Goal: Learn about a topic: Understand process/instructions

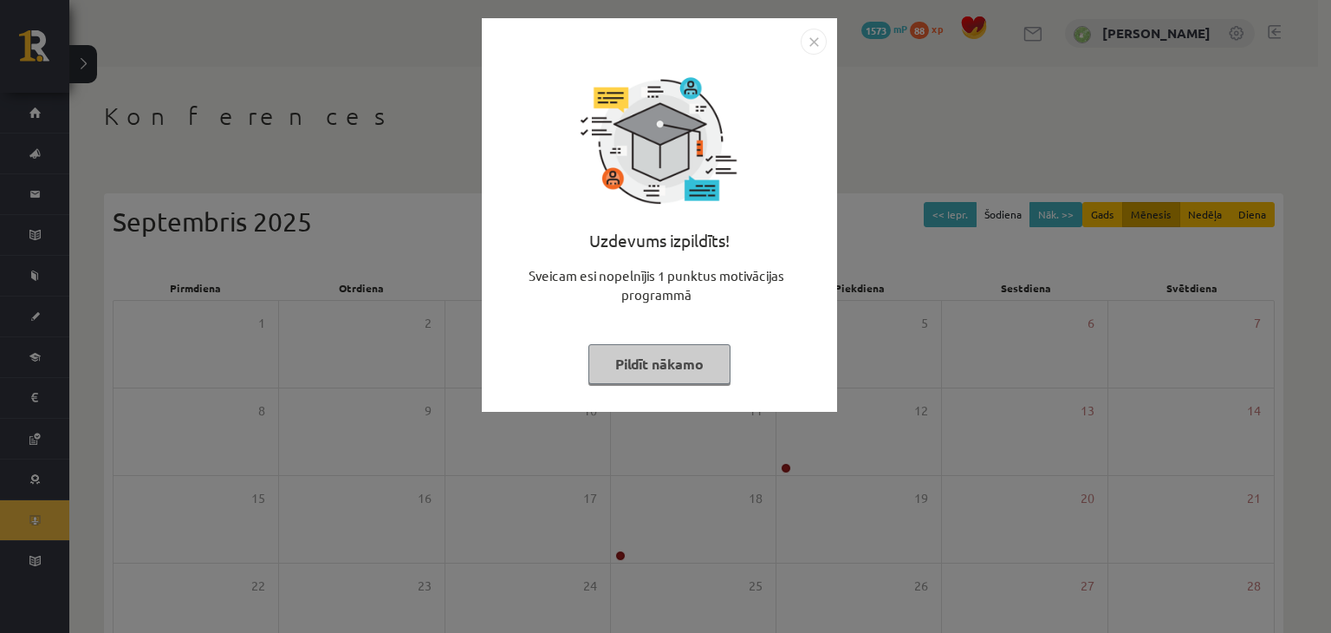
drag, startPoint x: 694, startPoint y: 361, endPoint x: 704, endPoint y: 354, distance: 13.0
click at [704, 365] on button "Pildīt nākamo" at bounding box center [659, 364] width 142 height 40
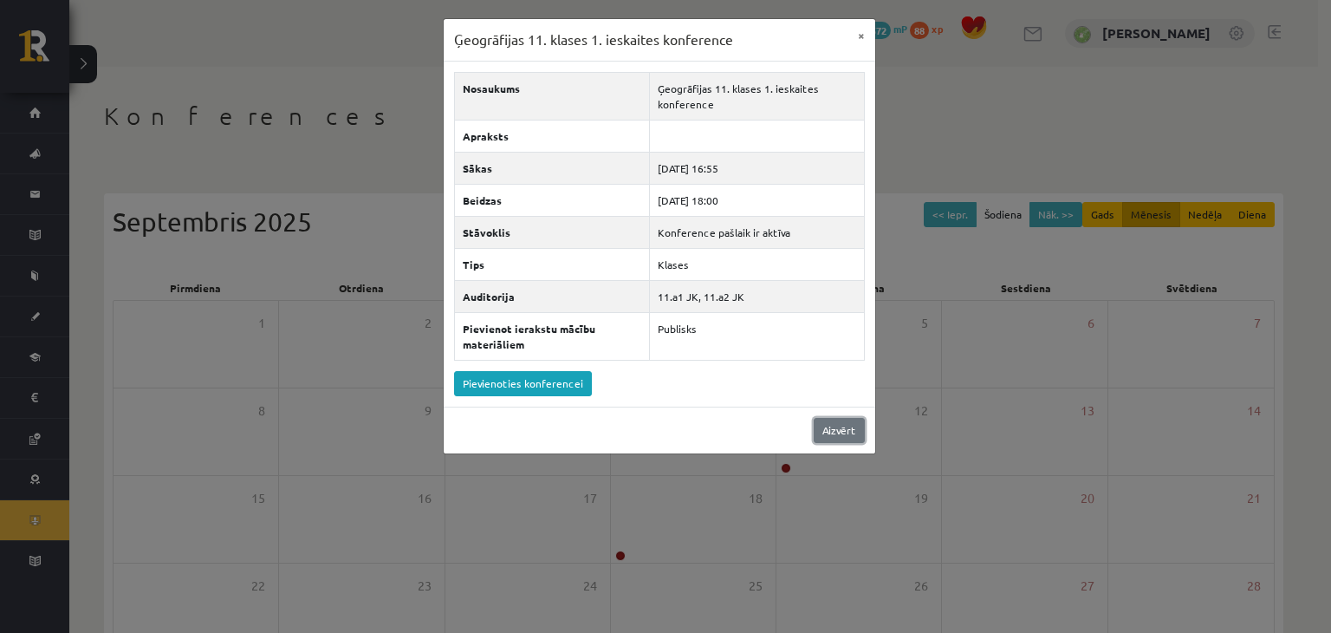
click at [853, 418] on link "Aizvērt" at bounding box center [839, 430] width 51 height 25
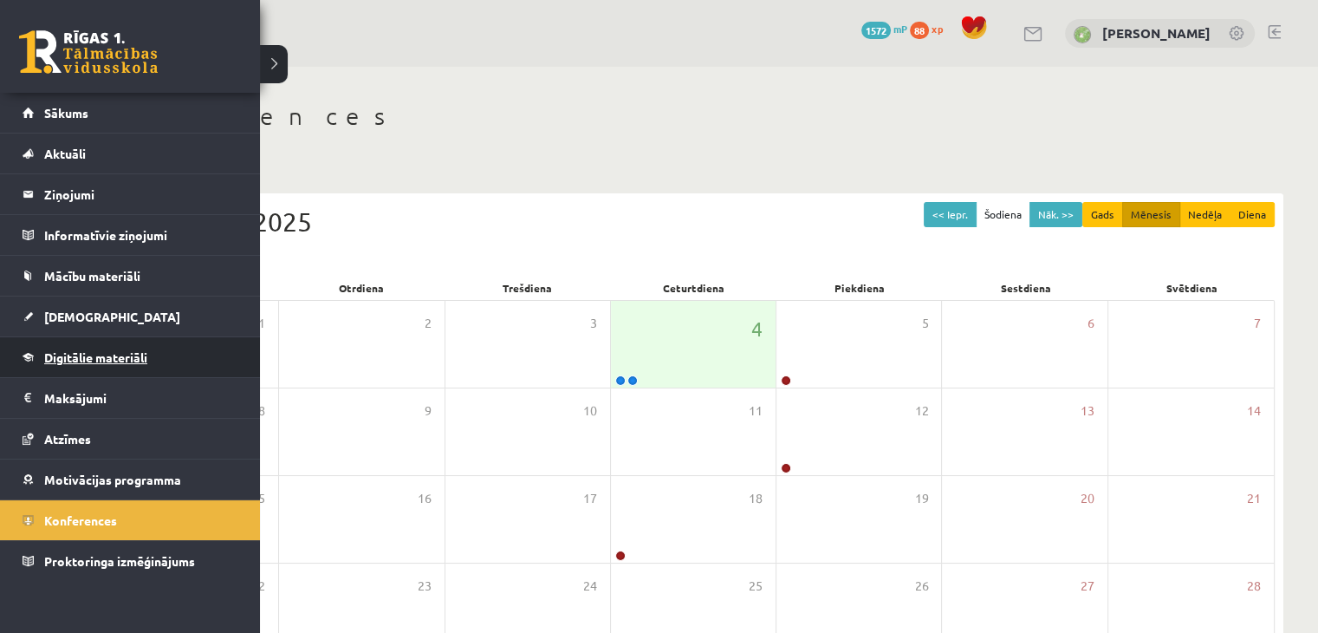
click at [136, 356] on span "Digitālie materiāli" at bounding box center [95, 357] width 103 height 16
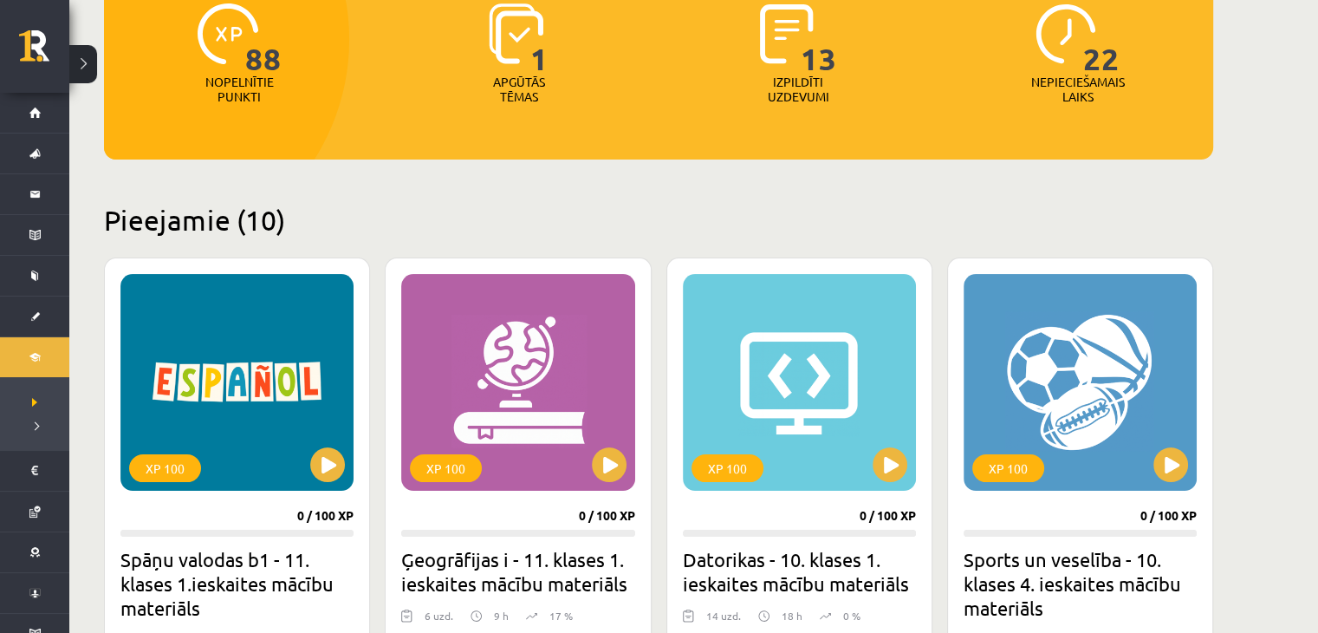
scroll to position [347, 0]
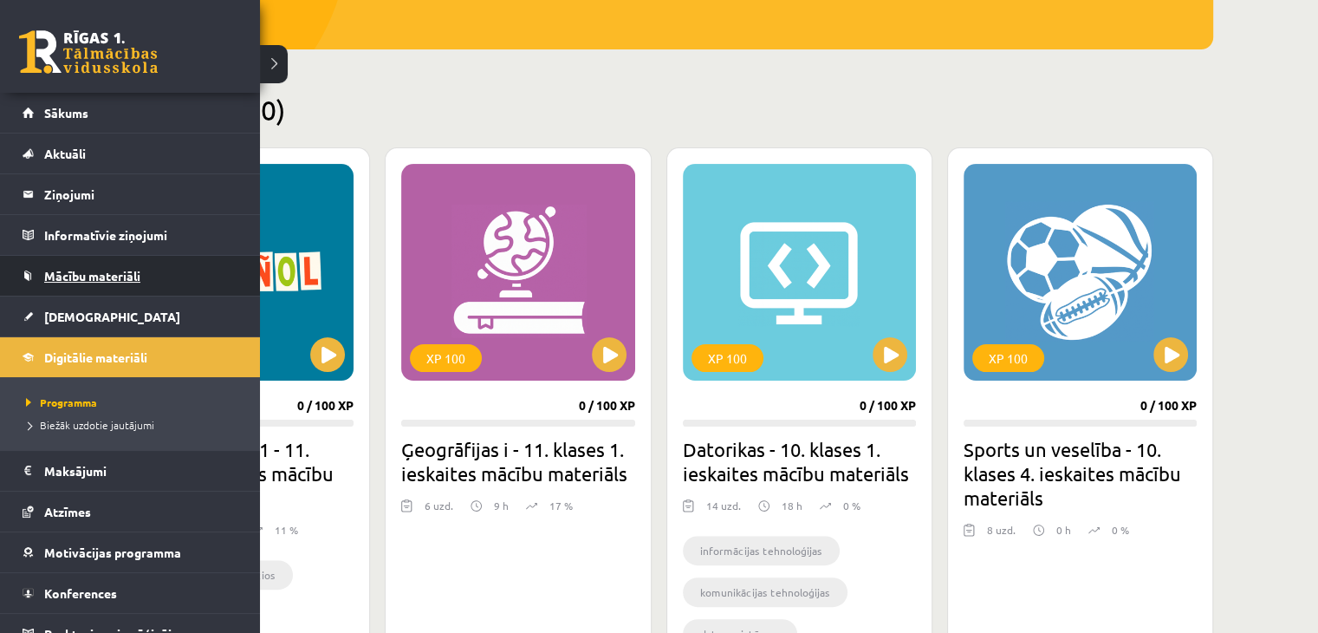
click at [134, 256] on link "Mācību materiāli" at bounding box center [131, 276] width 216 height 40
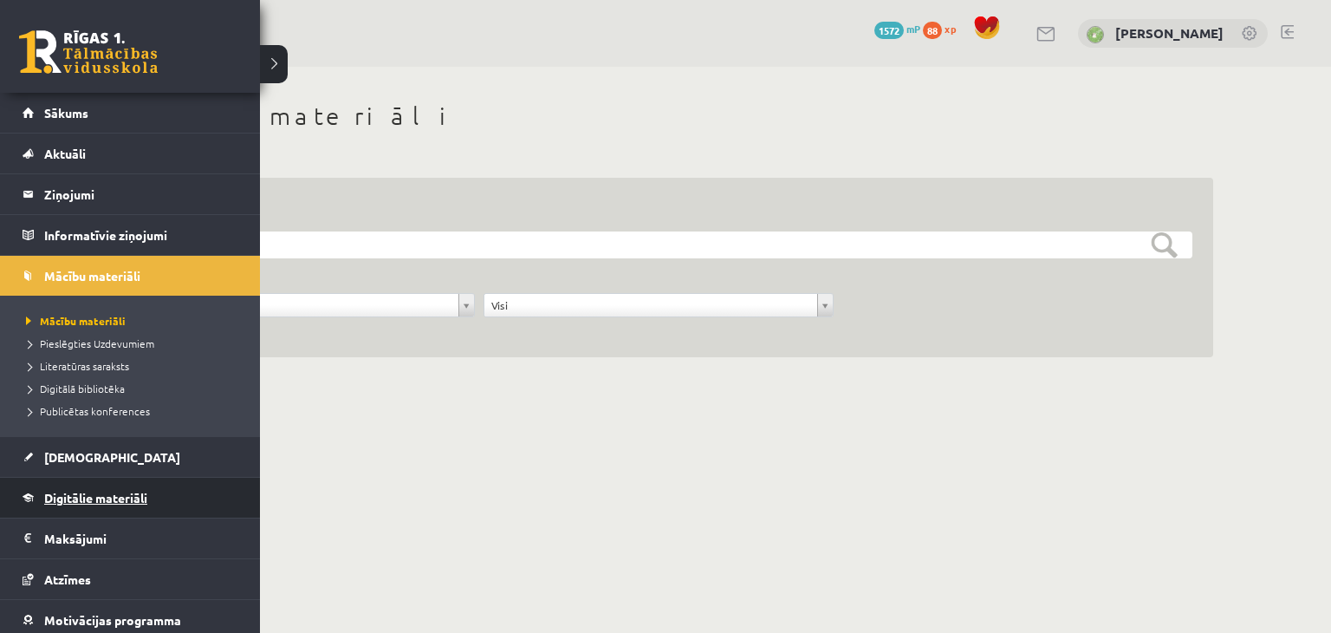
click at [119, 494] on span "Digitālie materiāli" at bounding box center [95, 498] width 103 height 16
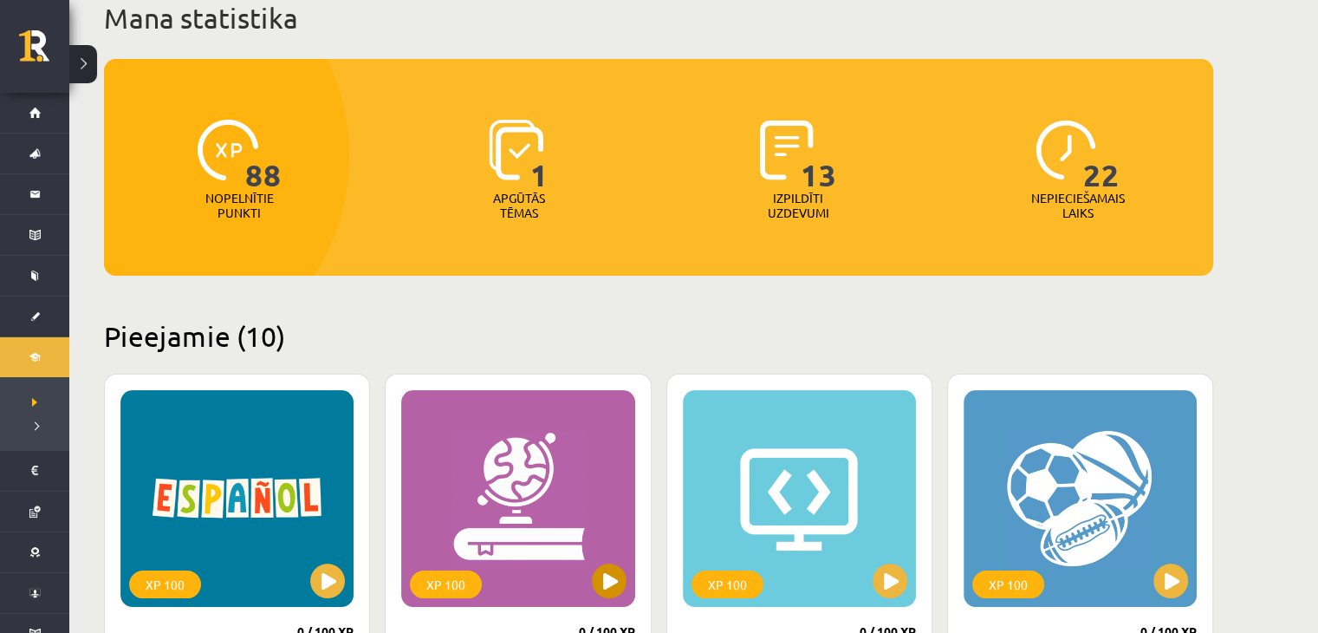
scroll to position [260, 0]
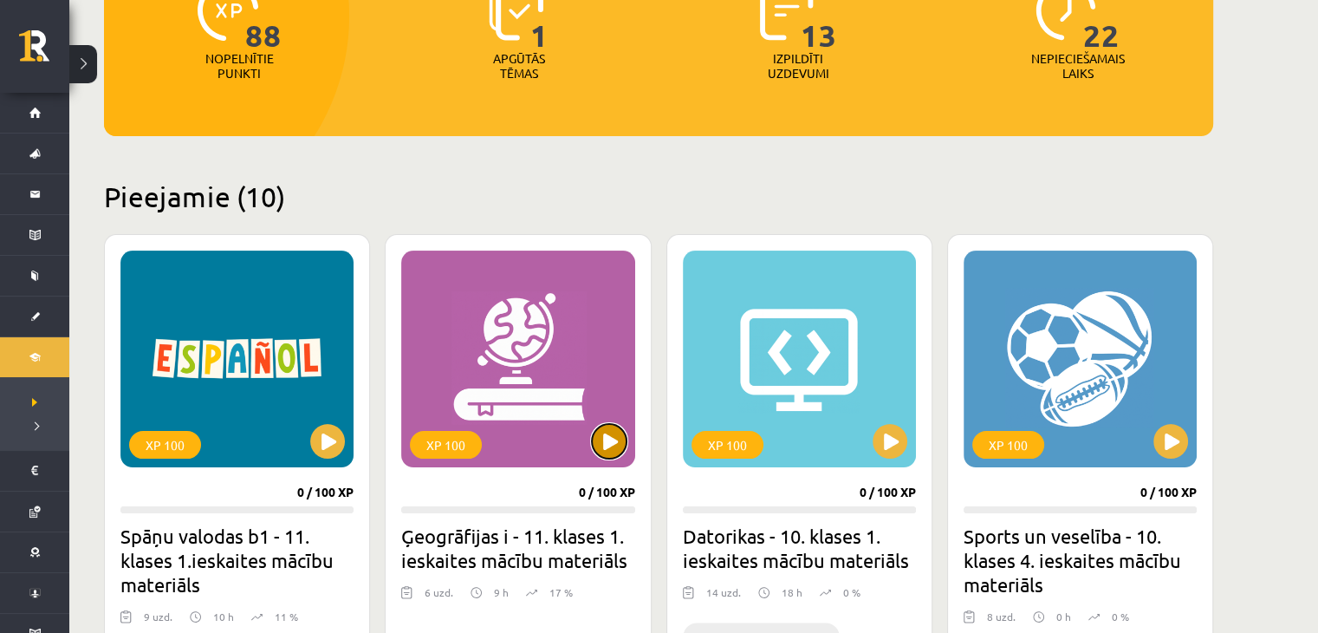
click at [603, 433] on button at bounding box center [609, 441] width 35 height 35
